Goal: Task Accomplishment & Management: Use online tool/utility

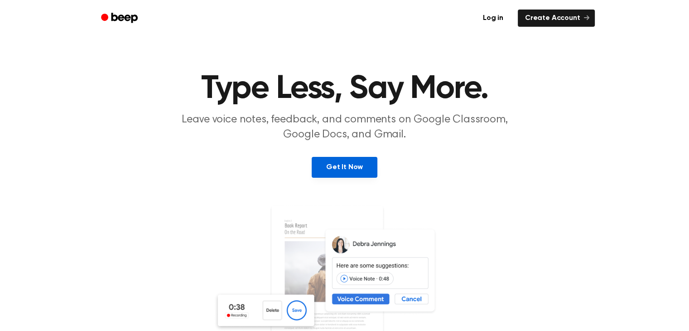
click at [353, 166] on link "Get It Now" at bounding box center [345, 167] width 66 height 21
click at [109, 13] on icon "Beep" at bounding box center [120, 17] width 38 height 13
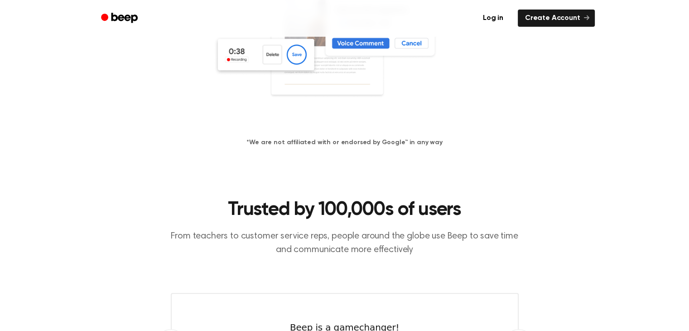
scroll to position [260, 0]
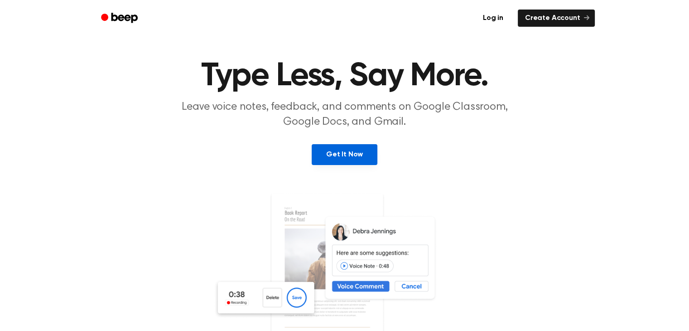
click at [349, 151] on link "Get It Now" at bounding box center [345, 154] width 66 height 21
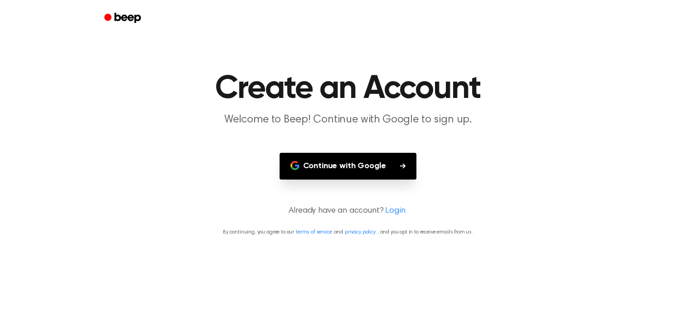
click at [356, 160] on button "Continue with Google" at bounding box center [347, 166] width 137 height 27
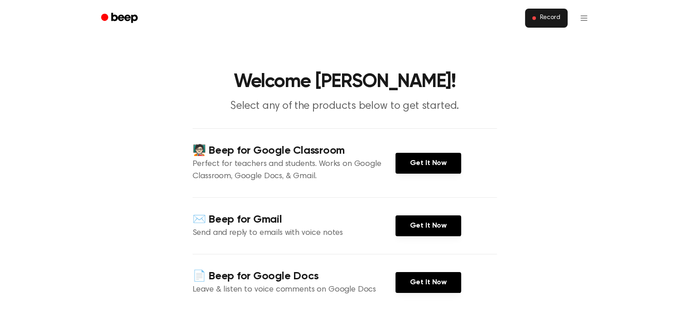
click at [541, 17] on span "Record" at bounding box center [549, 18] width 20 height 8
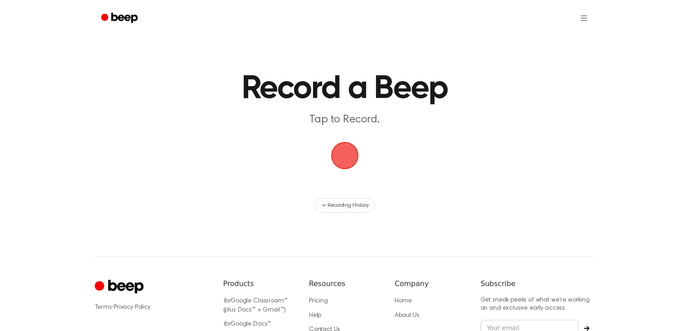
click at [351, 149] on span "button" at bounding box center [344, 155] width 51 height 51
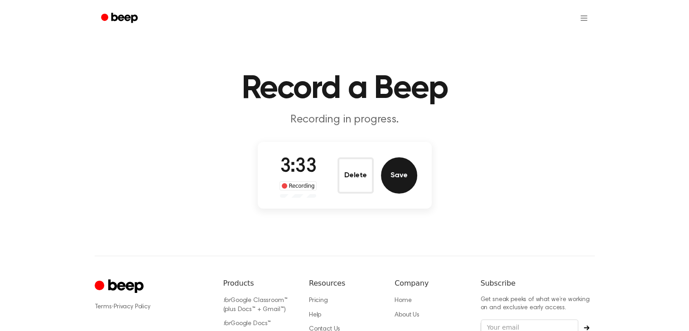
click at [406, 175] on button "Save" at bounding box center [399, 175] width 36 height 36
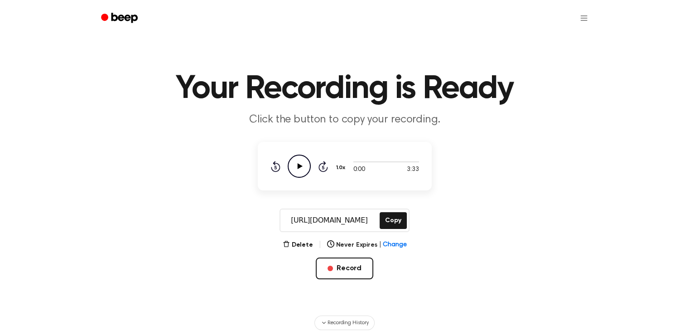
click at [301, 166] on icon at bounding box center [299, 166] width 5 height 6
click at [365, 162] on div at bounding box center [386, 161] width 66 height 7
click at [362, 163] on span at bounding box center [361, 161] width 7 height 7
click at [394, 218] on button "Copy" at bounding box center [392, 220] width 27 height 17
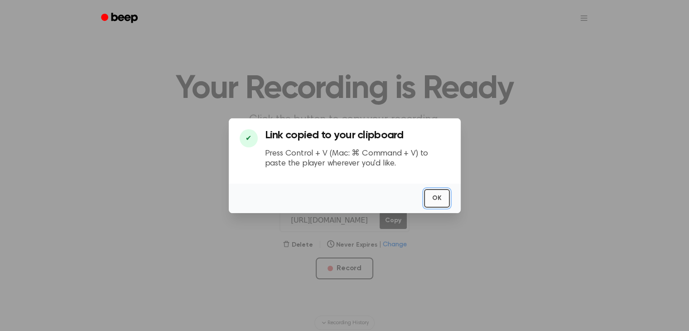
click at [434, 200] on button "OK" at bounding box center [437, 198] width 26 height 19
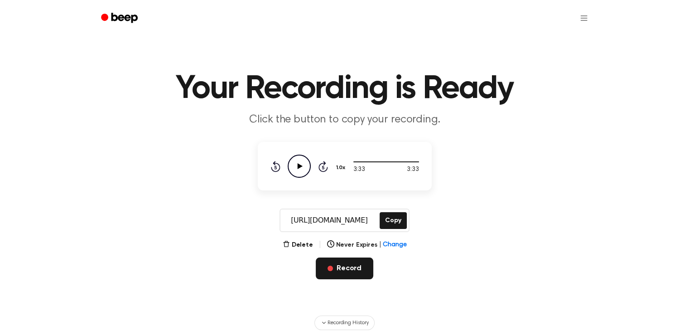
click at [350, 265] on button "Record" at bounding box center [345, 268] width 58 height 22
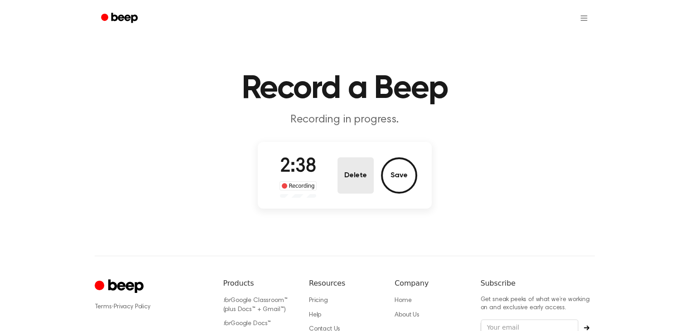
click at [363, 178] on button "Delete" at bounding box center [355, 175] width 36 height 36
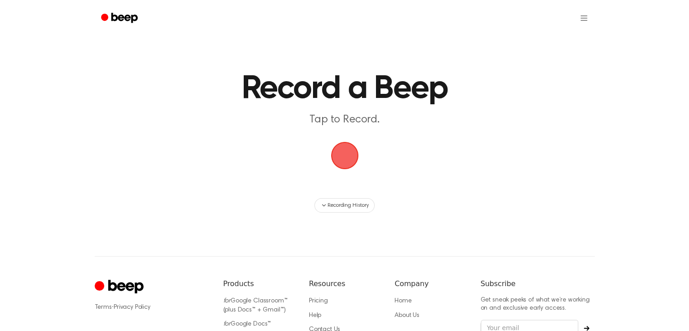
click at [348, 160] on span "button" at bounding box center [344, 155] width 31 height 31
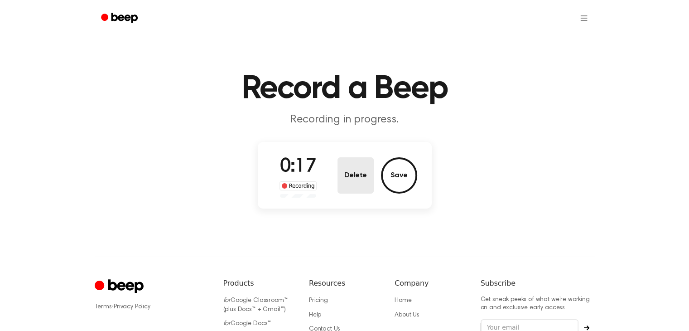
click at [359, 164] on button "Delete" at bounding box center [355, 175] width 36 height 36
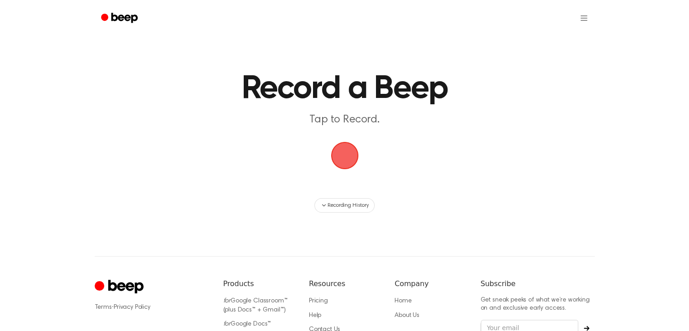
click at [351, 158] on span "button" at bounding box center [344, 154] width 41 height 41
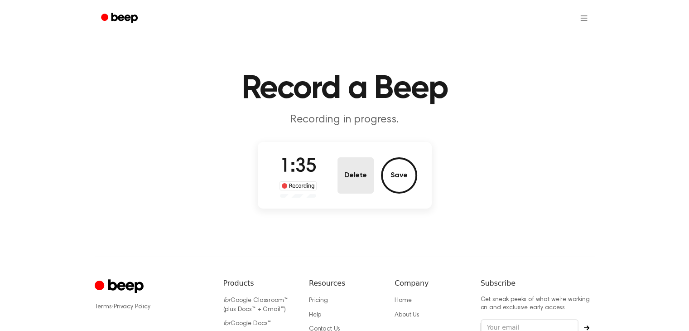
click at [364, 171] on button "Delete" at bounding box center [355, 175] width 36 height 36
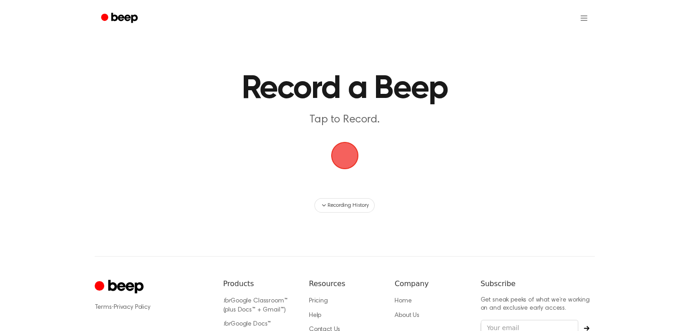
click at [342, 154] on span "button" at bounding box center [344, 155] width 29 height 29
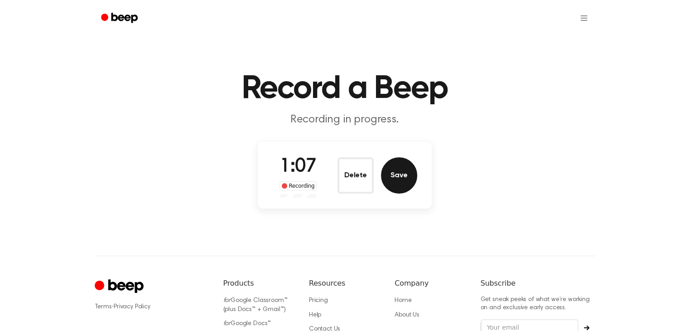
click at [399, 178] on button "Save" at bounding box center [399, 175] width 36 height 36
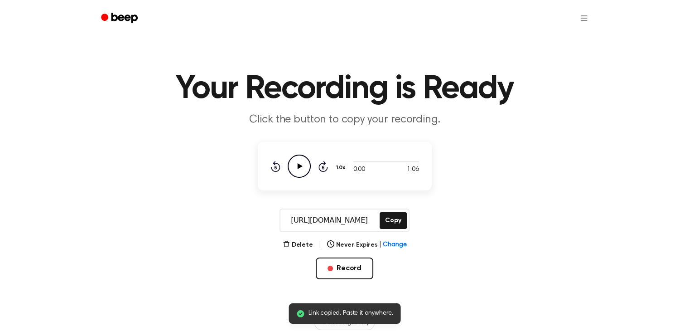
click at [298, 163] on icon at bounding box center [299, 166] width 5 height 6
click at [389, 219] on button "Copy" at bounding box center [392, 220] width 27 height 17
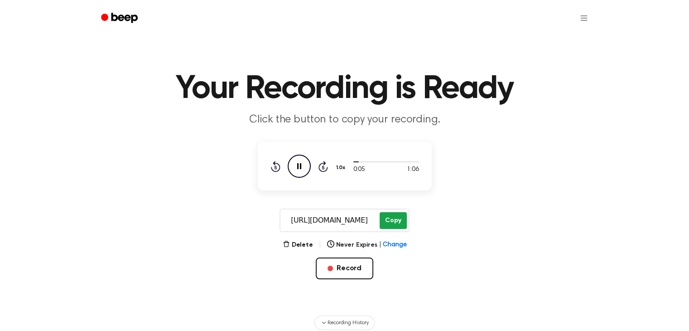
click at [400, 216] on button "Copy" at bounding box center [392, 220] width 27 height 17
click at [297, 163] on icon "Play Audio" at bounding box center [299, 165] width 23 height 23
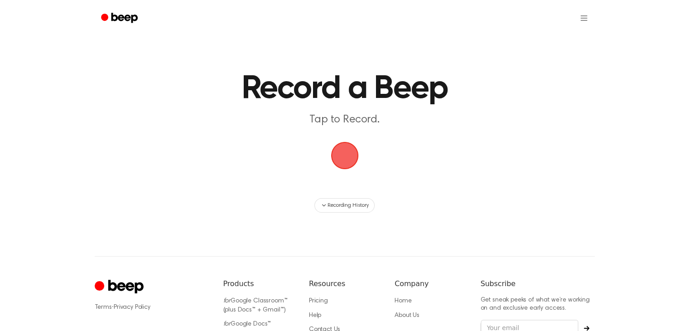
click at [351, 158] on span "button" at bounding box center [344, 155] width 25 height 25
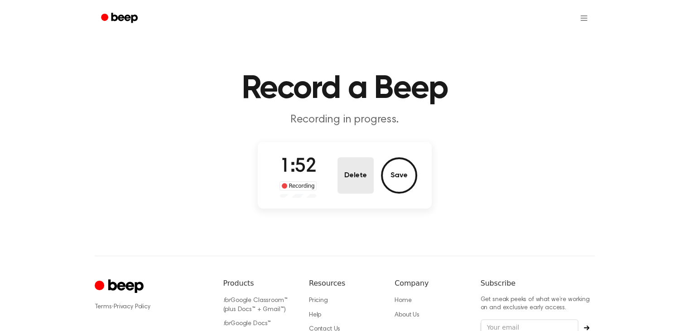
click at [351, 169] on button "Delete" at bounding box center [355, 175] width 36 height 36
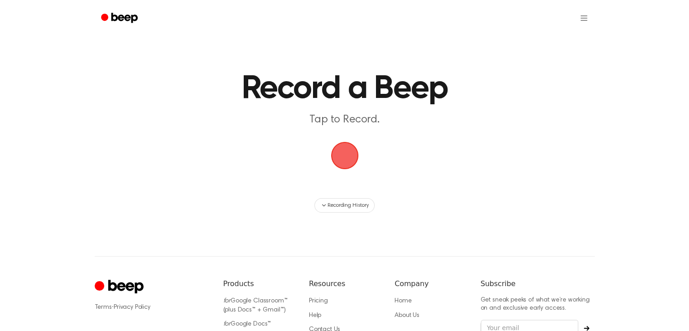
click at [355, 174] on main "Record a Beep Tap to Record. Recording History" at bounding box center [344, 106] width 689 height 212
click at [342, 152] on span "button" at bounding box center [344, 155] width 43 height 43
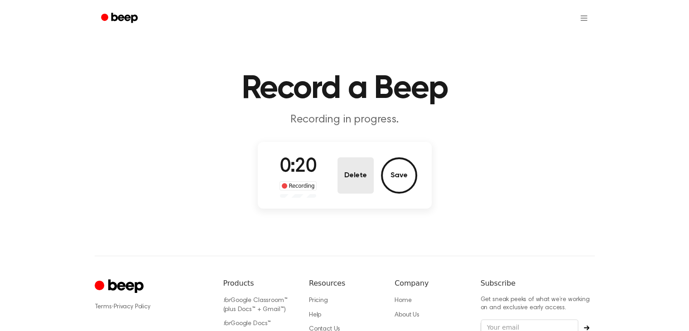
click at [357, 180] on button "Delete" at bounding box center [355, 175] width 36 height 36
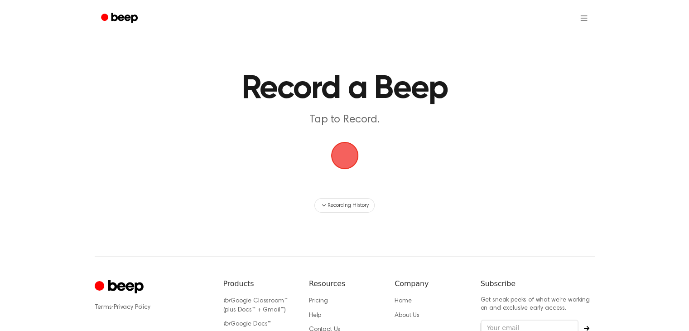
click at [348, 158] on span "button" at bounding box center [344, 154] width 41 height 41
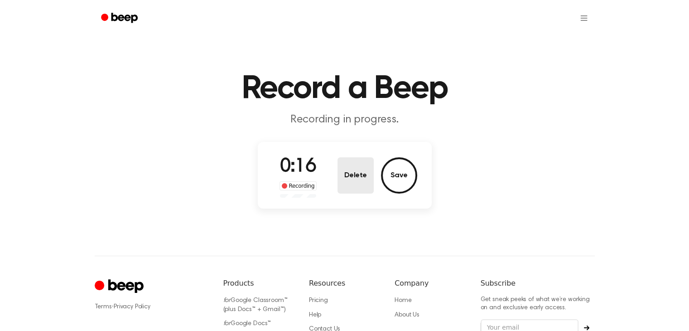
click at [359, 164] on button "Delete" at bounding box center [355, 175] width 36 height 36
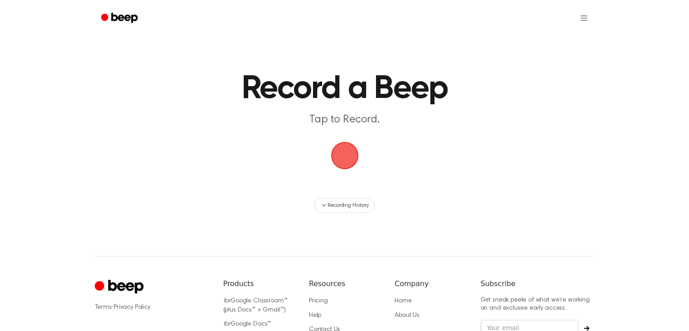
click at [355, 156] on span "button" at bounding box center [344, 155] width 48 height 48
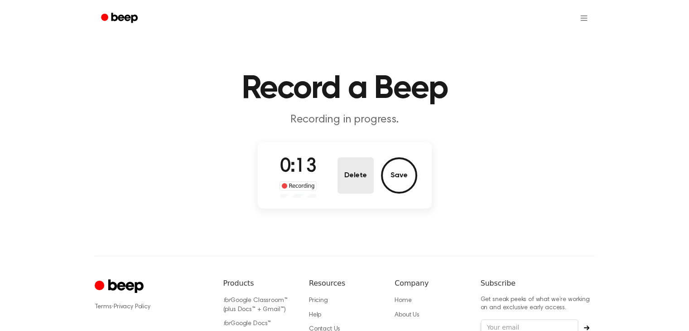
click at [370, 173] on button "Delete" at bounding box center [355, 175] width 36 height 36
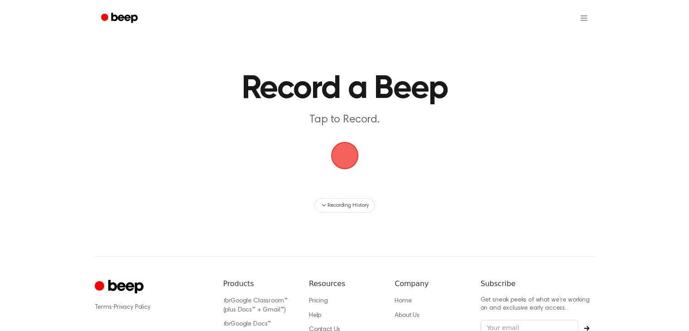
click at [351, 156] on span "button" at bounding box center [344, 155] width 42 height 42
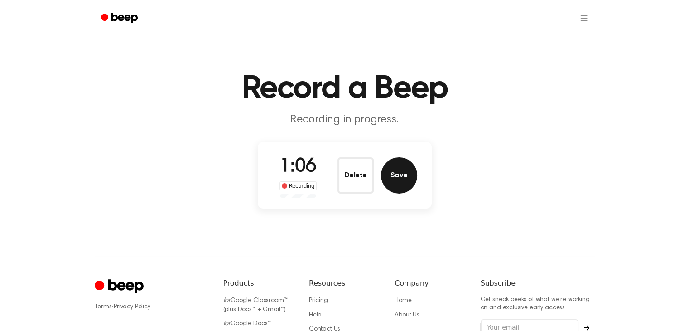
click at [391, 174] on button "Save" at bounding box center [399, 175] width 36 height 36
click at [407, 184] on main "Record a Beep Recording in progress. 1:06 Recording Delete Save" at bounding box center [344, 106] width 689 height 212
click at [399, 172] on main "Record a Beep Recording in progress. 1:06 Recording Delete Save" at bounding box center [344, 106] width 689 height 212
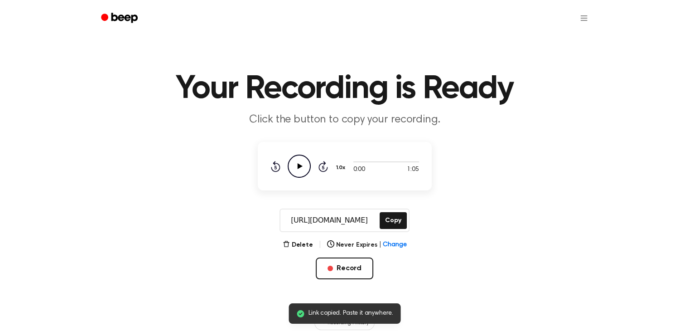
click at [297, 169] on icon "Play Audio" at bounding box center [299, 165] width 23 height 23
click at [388, 225] on button "Copy" at bounding box center [392, 220] width 27 height 17
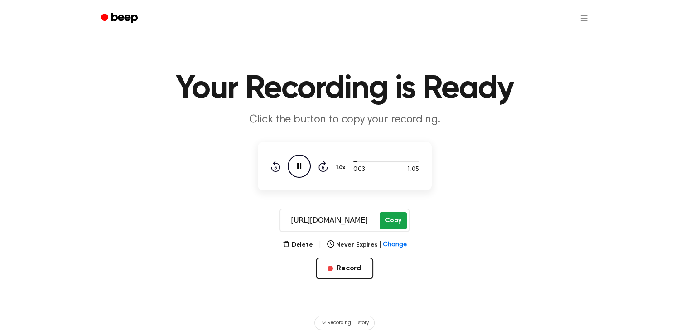
click at [393, 216] on button "Copy" at bounding box center [392, 220] width 27 height 17
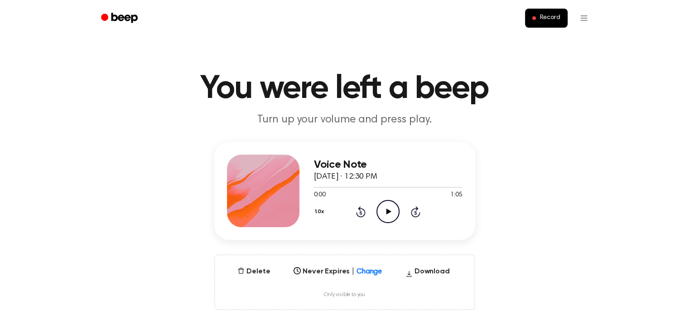
click at [380, 216] on icon "Play Audio" at bounding box center [387, 211] width 23 height 23
click at [370, 187] on div at bounding box center [388, 187] width 149 height 1
click at [316, 187] on div at bounding box center [362, 187] width 96 height 1
click at [392, 216] on icon "Play Audio" at bounding box center [387, 211] width 23 height 23
click at [320, 187] on div at bounding box center [374, 187] width 120 height 1
